Goal: Task Accomplishment & Management: Complete application form

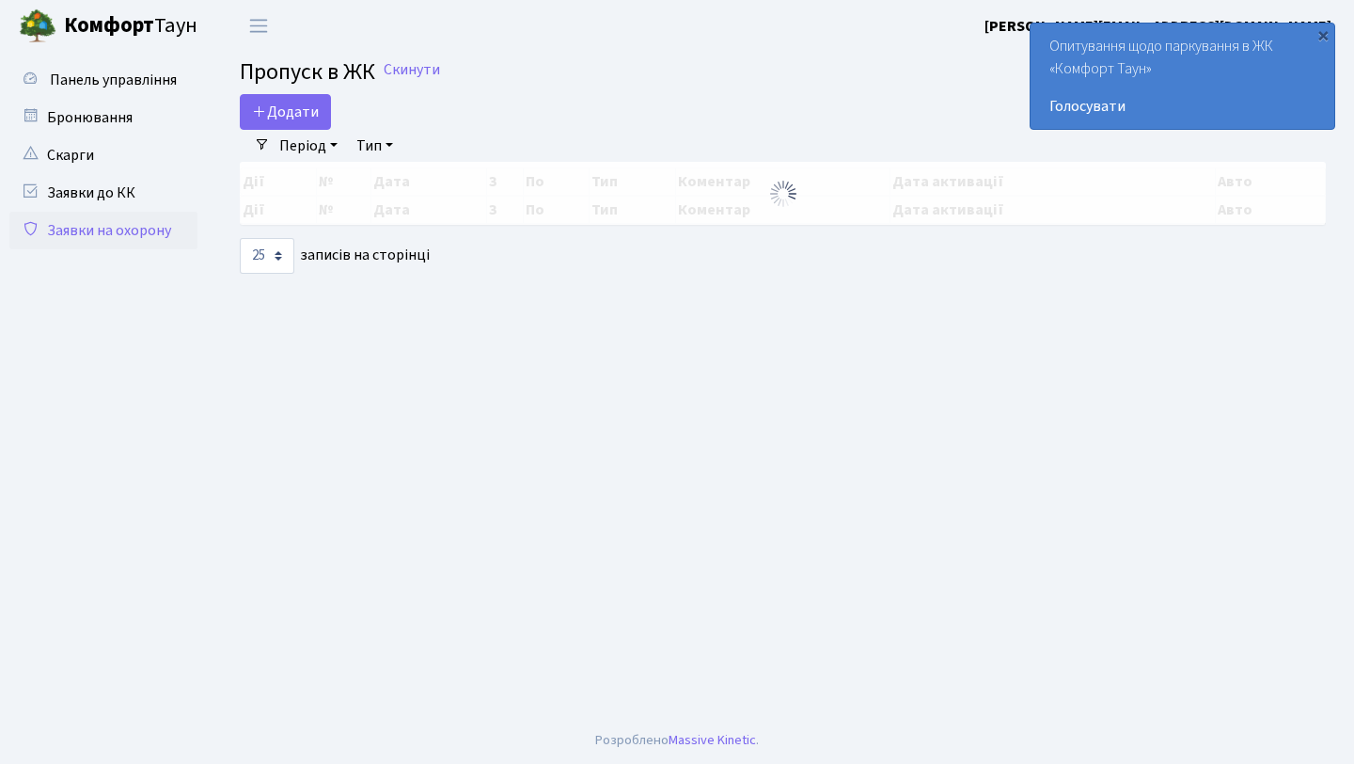
select select "25"
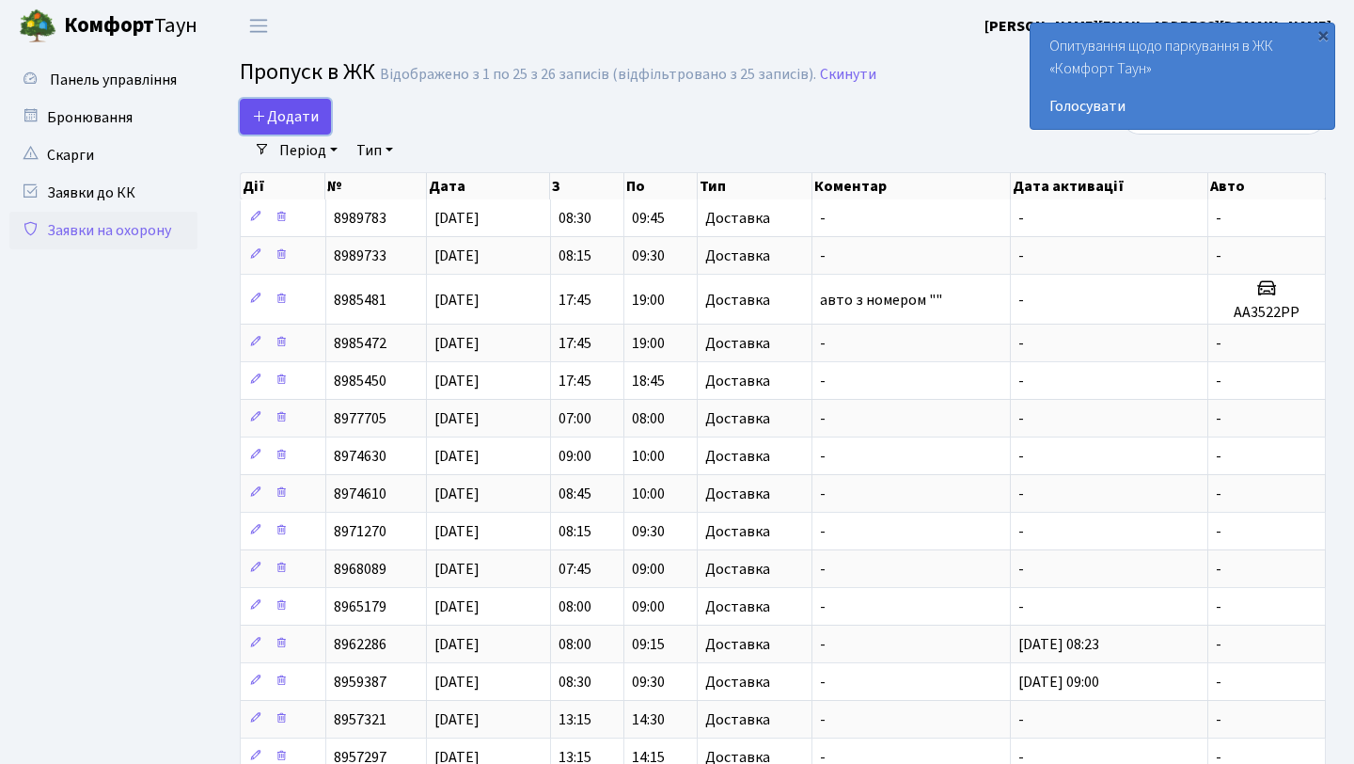
click at [297, 103] on link "Додати" at bounding box center [285, 117] width 91 height 36
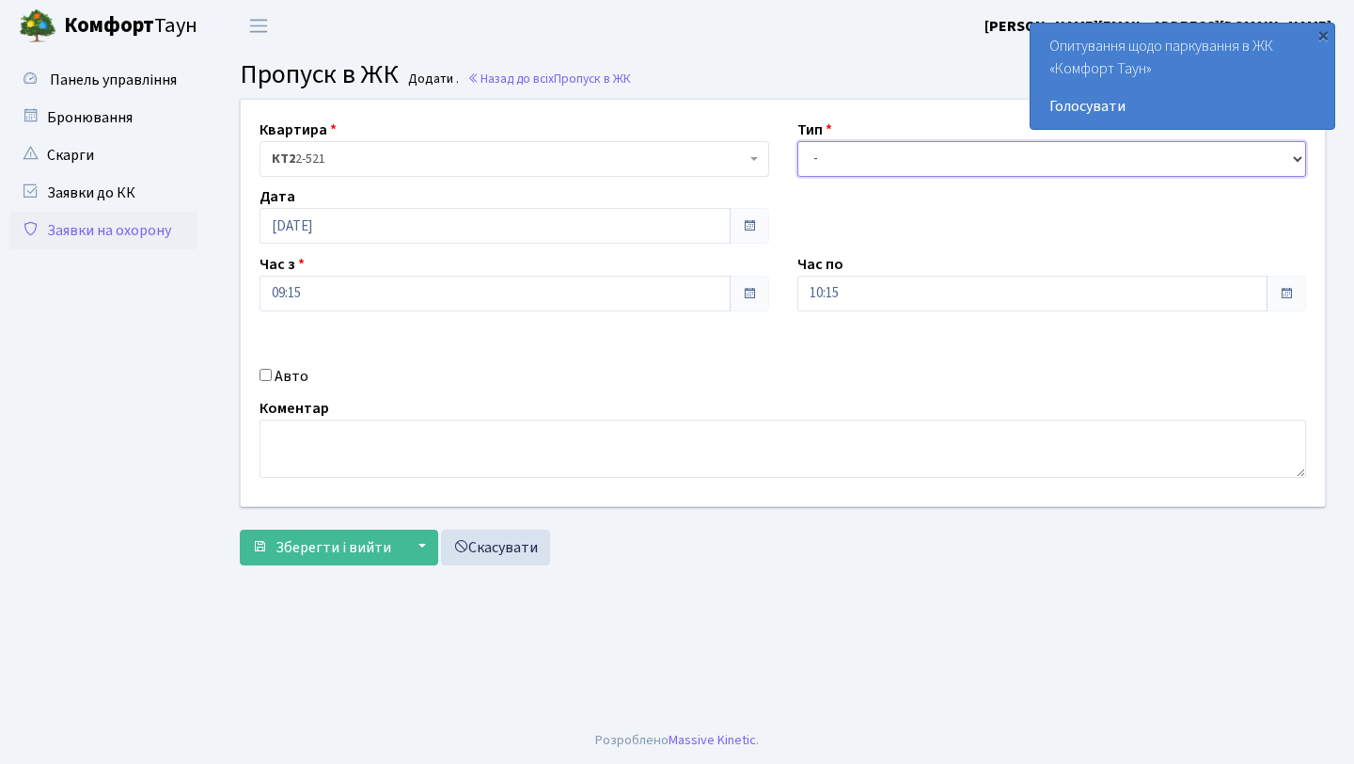
click at [846, 150] on select "- Доставка Таксі Гості Сервіс" at bounding box center [1053, 159] width 510 height 36
select select "1"
click at [798, 141] on select "- Доставка Таксі Гості Сервіс" at bounding box center [1053, 159] width 510 height 36
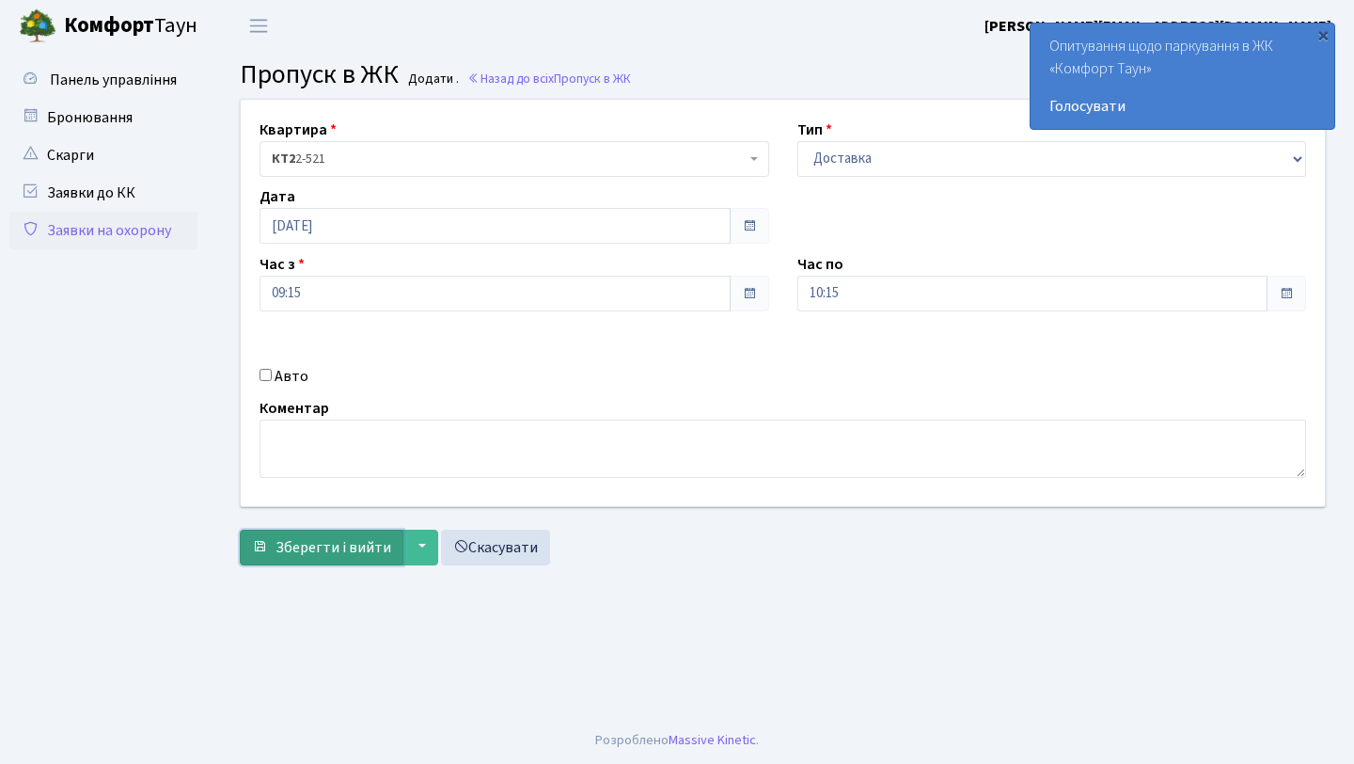
click at [342, 555] on span "Зберегти і вийти" at bounding box center [334, 547] width 116 height 21
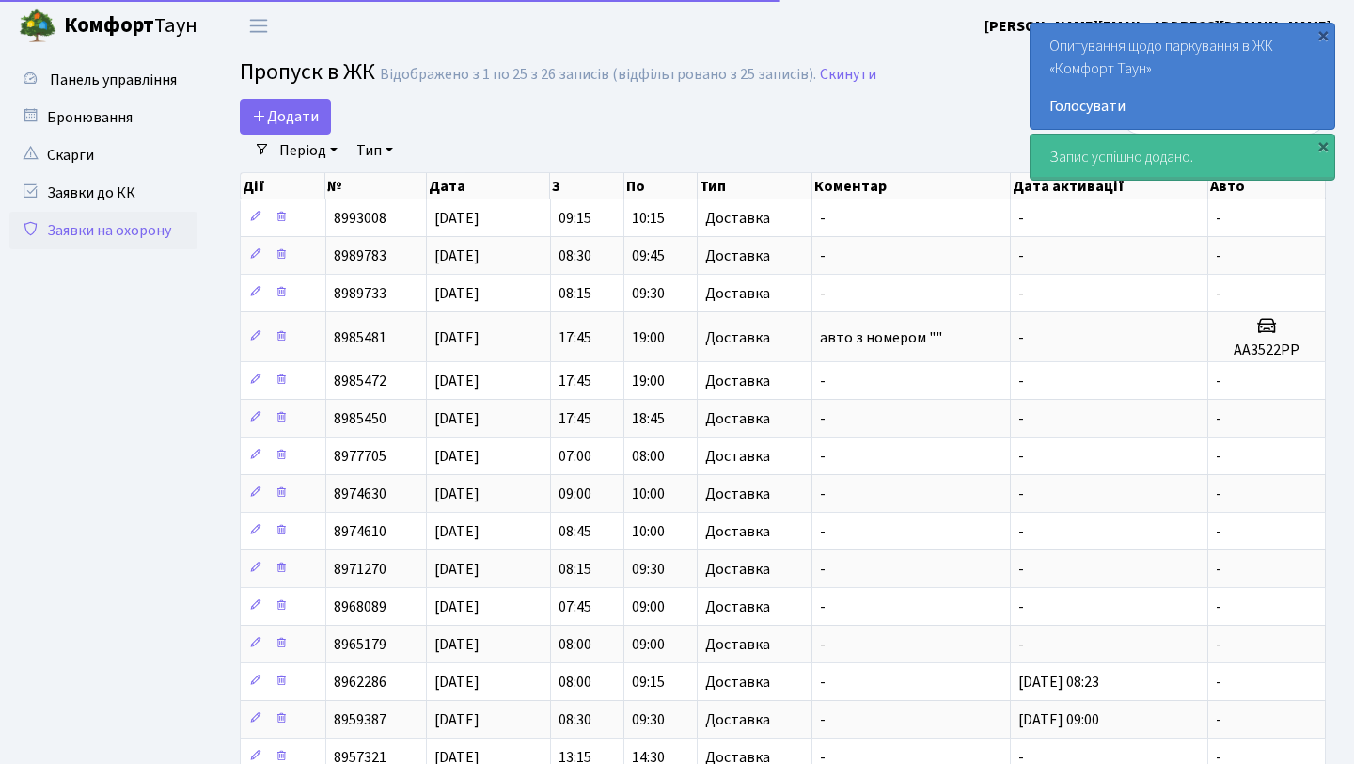
select select "25"
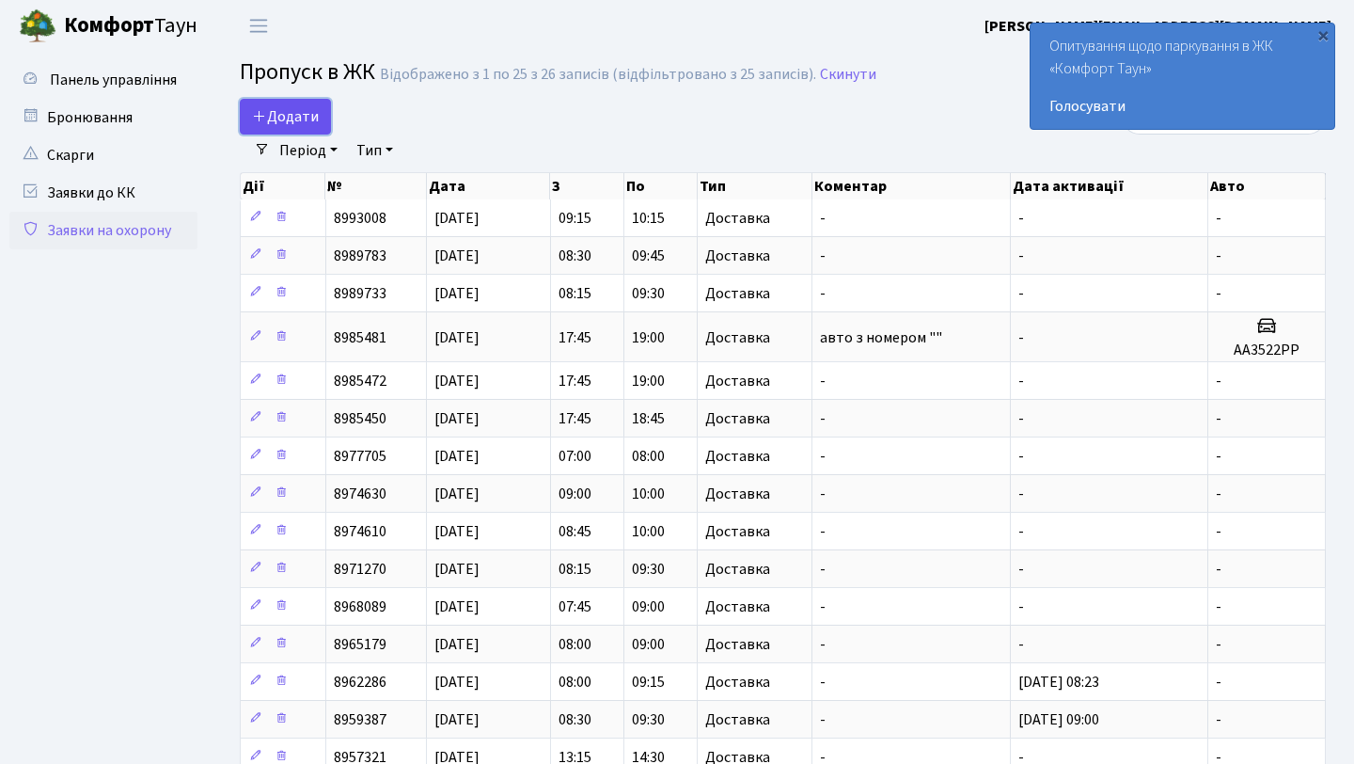
click at [294, 119] on span "Додати" at bounding box center [285, 116] width 67 height 21
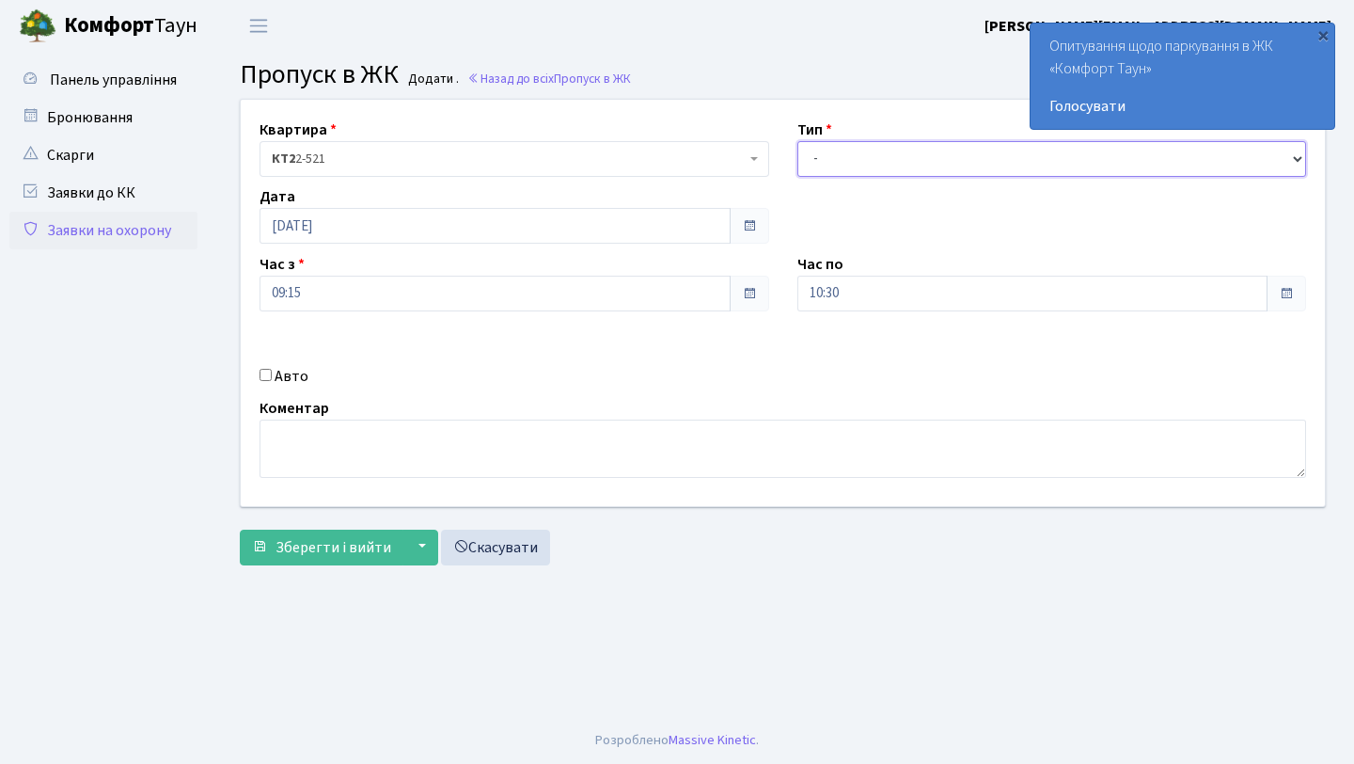
click at [832, 152] on select "- Доставка Таксі Гості Сервіс" at bounding box center [1053, 159] width 510 height 36
select select "1"
click at [798, 141] on select "- Доставка Таксі Гості Сервіс" at bounding box center [1053, 159] width 510 height 36
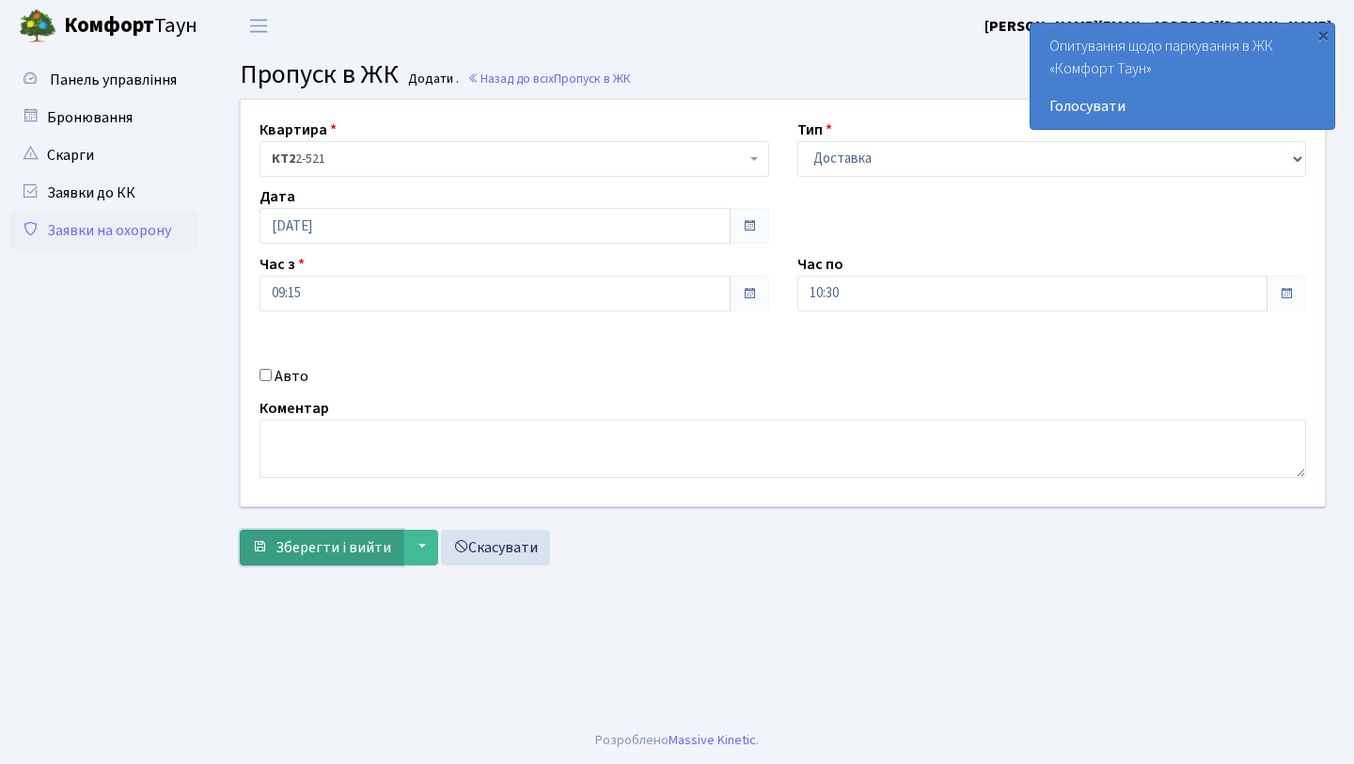
click at [302, 540] on span "Зберегти і вийти" at bounding box center [334, 547] width 116 height 21
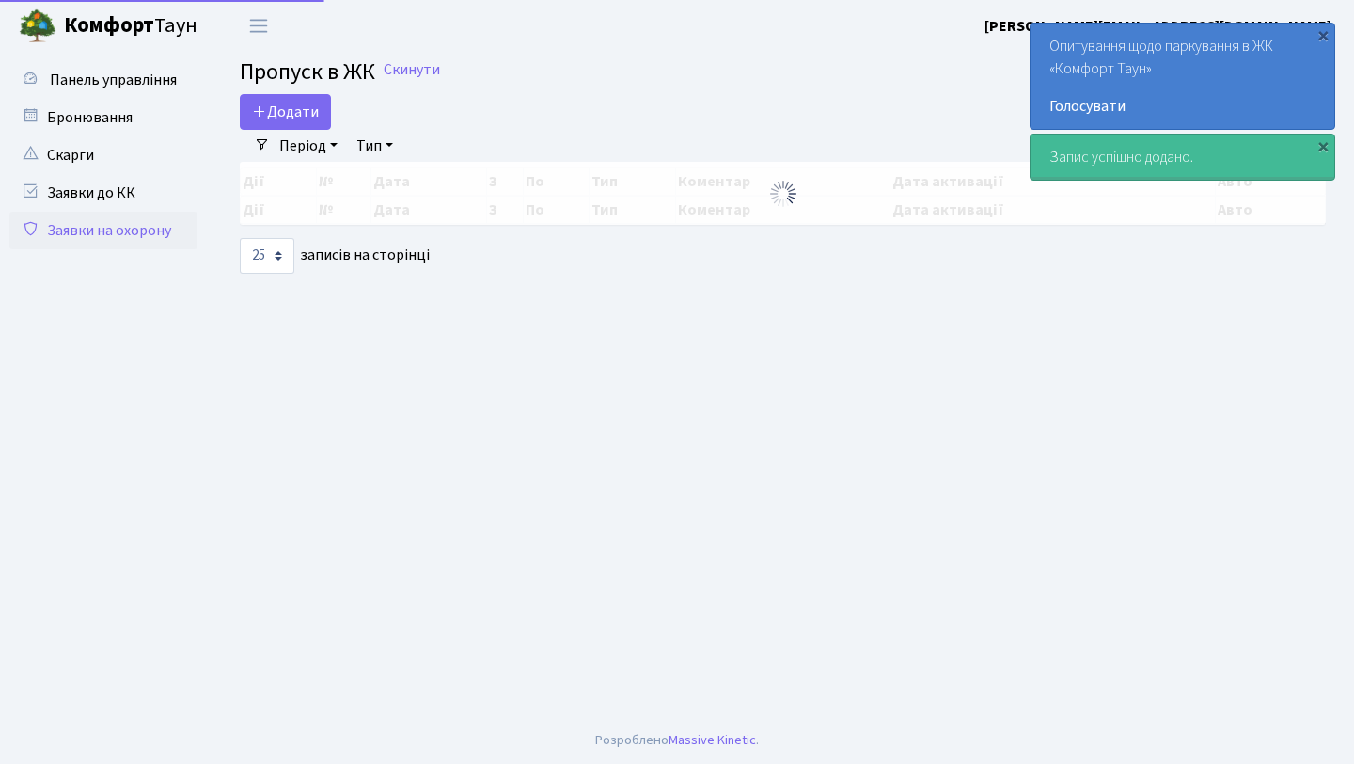
select select "25"
